Goal: Book appointment/travel/reservation

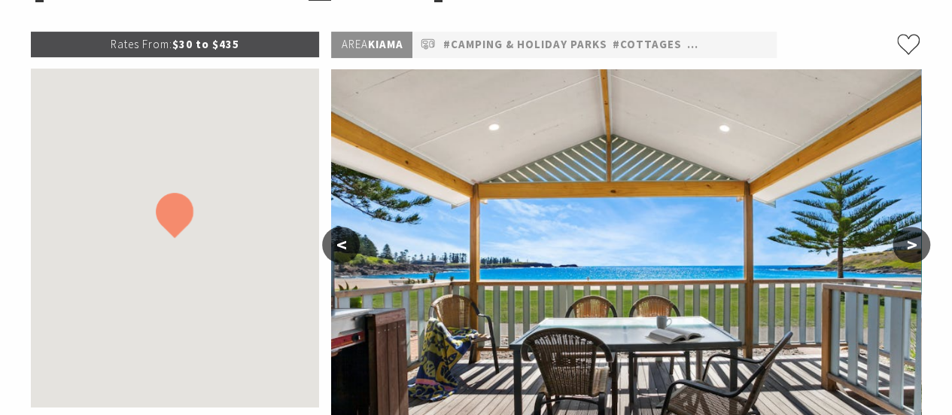
select select "3"
select select "2"
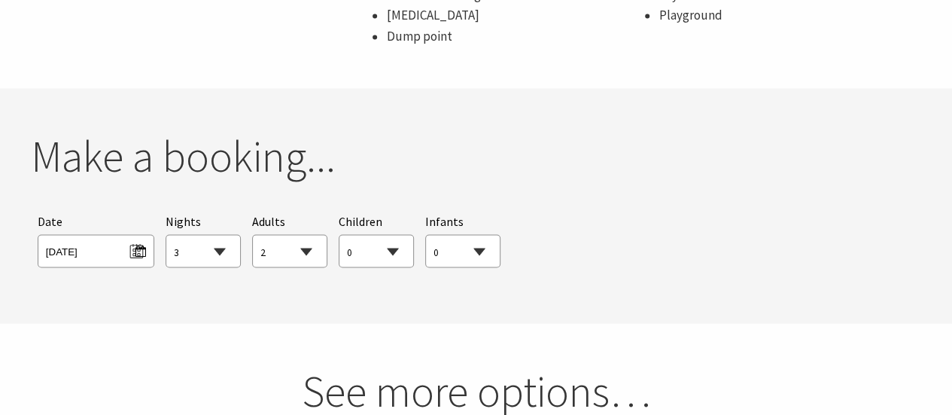
scroll to position [1285, 0]
click at [137, 255] on span "[DATE]" at bounding box center [96, 248] width 100 height 20
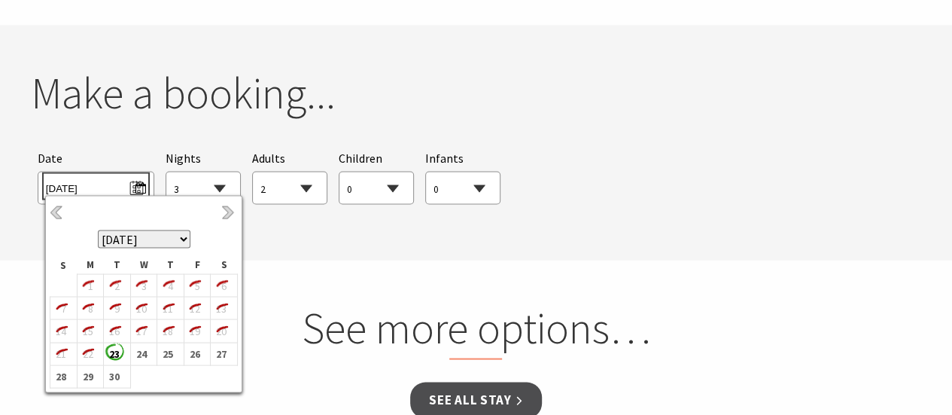
scroll to position [1348, 0]
click at [226, 214] on link "Next" at bounding box center [229, 212] width 17 height 17
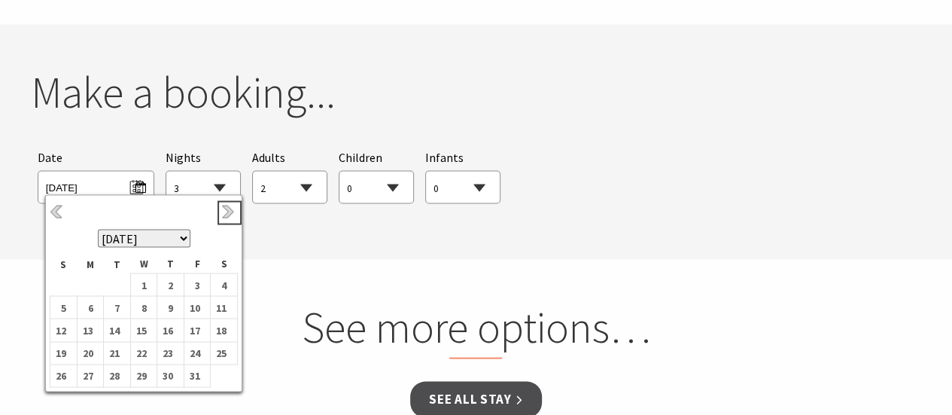
click at [226, 214] on link "Next" at bounding box center [229, 212] width 17 height 17
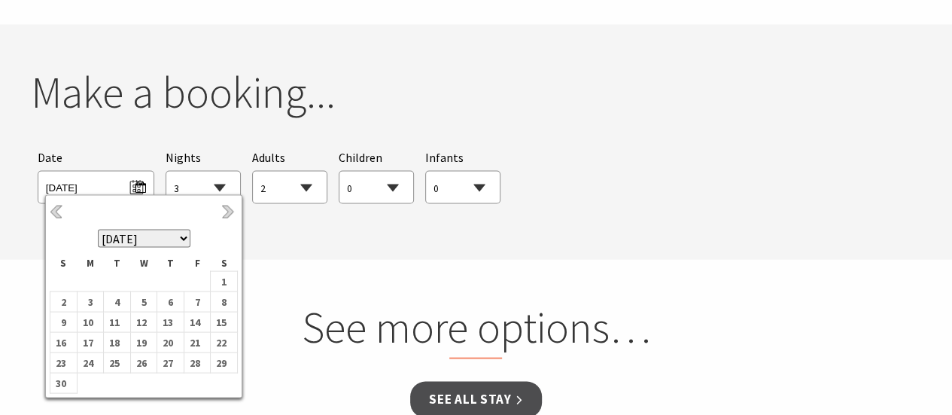
click at [226, 214] on link "Next" at bounding box center [229, 212] width 17 height 17
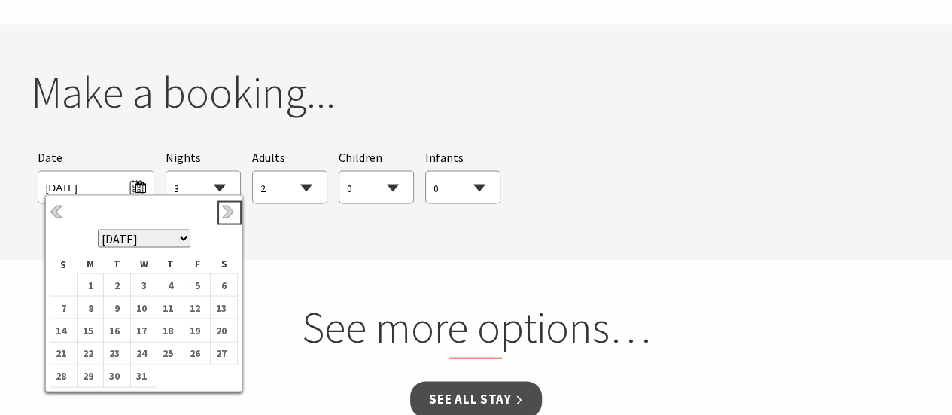
click at [226, 214] on link "Next" at bounding box center [229, 212] width 17 height 17
click at [194, 286] on b "2" at bounding box center [194, 285] width 20 height 20
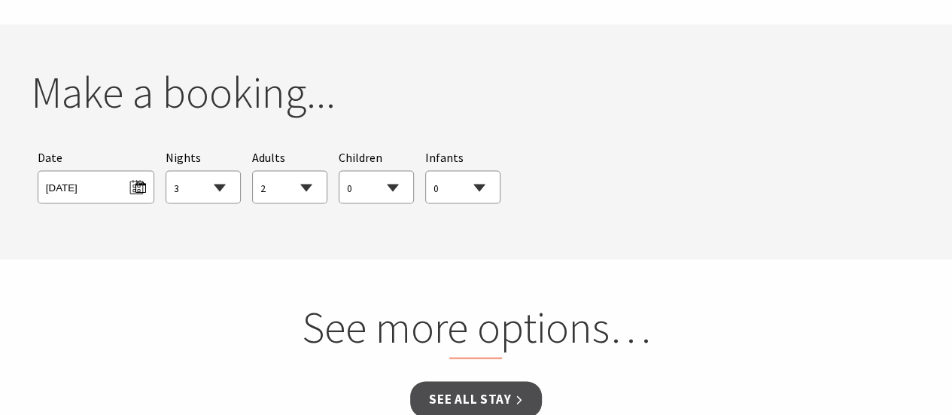
click at [220, 191] on select "1 2 3 4 5 6 7 8 9 10 11 12 13 14 15 16 17 18 19 20 21 22 23 24 25 26 27 28 29 30" at bounding box center [203, 187] width 74 height 33
select select "15"
click at [166, 171] on select "1 2 3 4 5 6 7 8 9 10 11 12 13 14 15 16 17 18 19 20 21 22 23 24 25 26 27 28 29 30" at bounding box center [203, 187] width 74 height 33
click at [372, 194] on select "0 1 2 3 4 5 6 7 8 9 10 11 12 13 14 15 16 17 18 19 20 21 22 23 24 25 26 27 28 29…" at bounding box center [376, 187] width 74 height 33
select select "1"
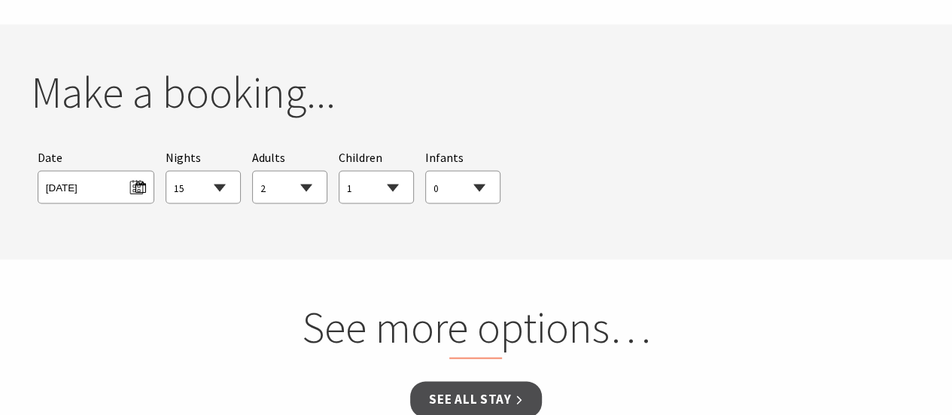
click at [339, 171] on select "0 1 2 3 4 5 6 7 8 9 10 11 12 13 14 15 16 17 18 19 20 21 22 23 24 25 26 27 28 29…" at bounding box center [376, 187] width 74 height 33
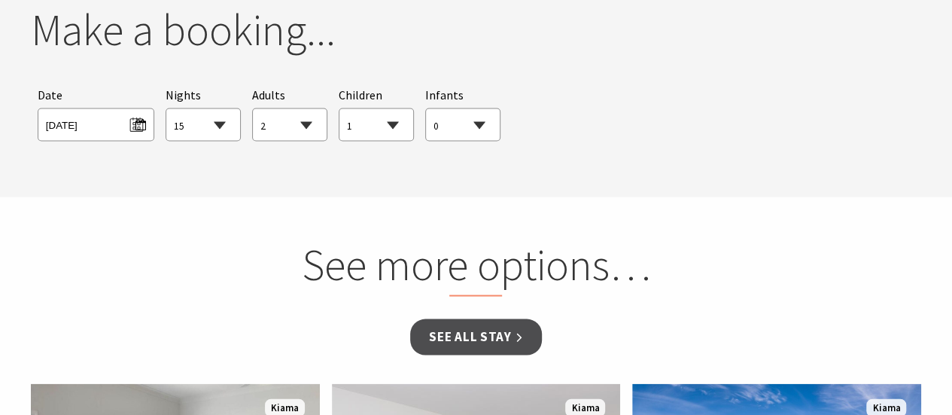
scroll to position [1425, 0]
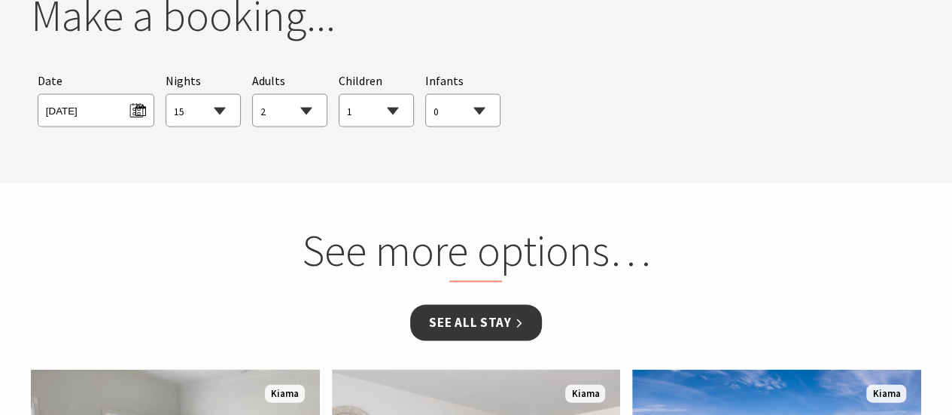
click at [495, 322] on link "See all Stay" at bounding box center [475, 321] width 131 height 35
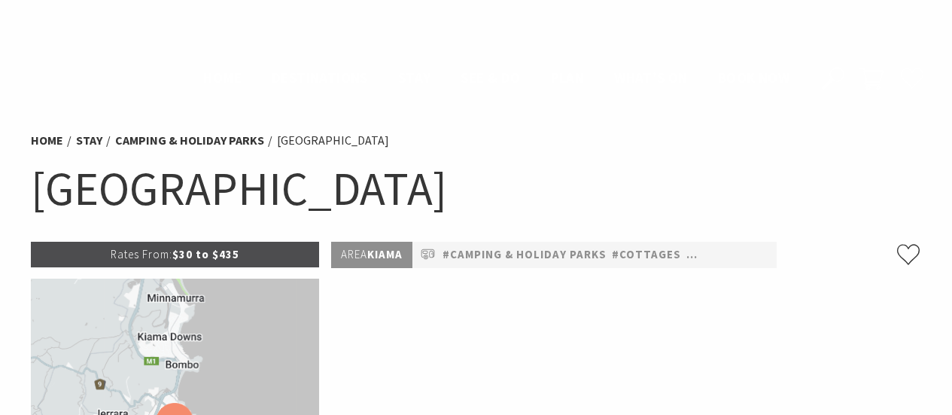
select select "15"
select select "2"
select select "1"
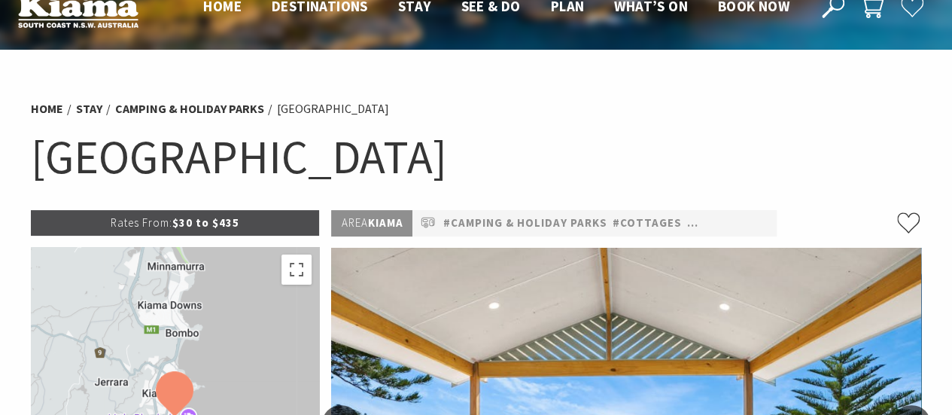
scroll to position [32, 0]
